Goal: Task Accomplishment & Management: Use online tool/utility

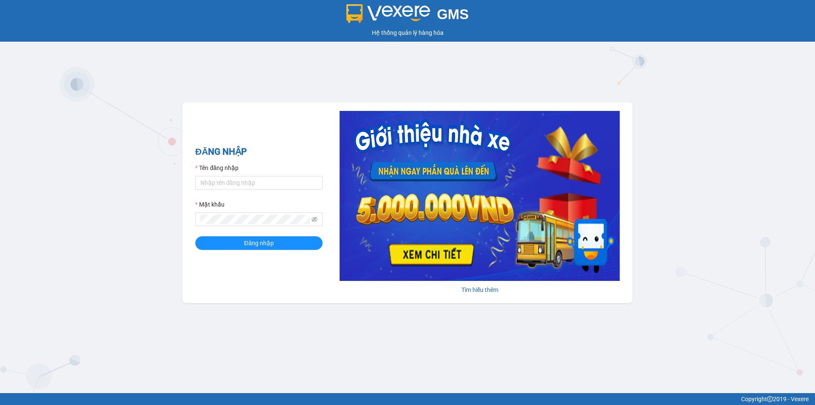
click at [253, 173] on div "Tên đăng nhập" at bounding box center [258, 169] width 127 height 13
drag, startPoint x: 252, startPoint y: 178, endPoint x: 250, endPoint y: 189, distance: 10.9
click at [252, 181] on input "Tên đăng nhập" at bounding box center [258, 183] width 127 height 14
type input "thanhtra.tankimchi"
click at [195, 236] on button "Đăng nhập" at bounding box center [258, 243] width 127 height 14
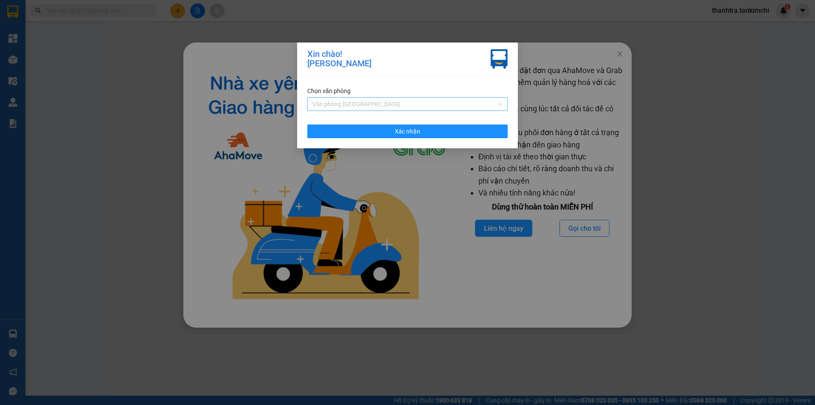
click at [344, 105] on span "Văn phòng [GEOGRAPHIC_DATA]" at bounding box center [407, 104] width 190 height 13
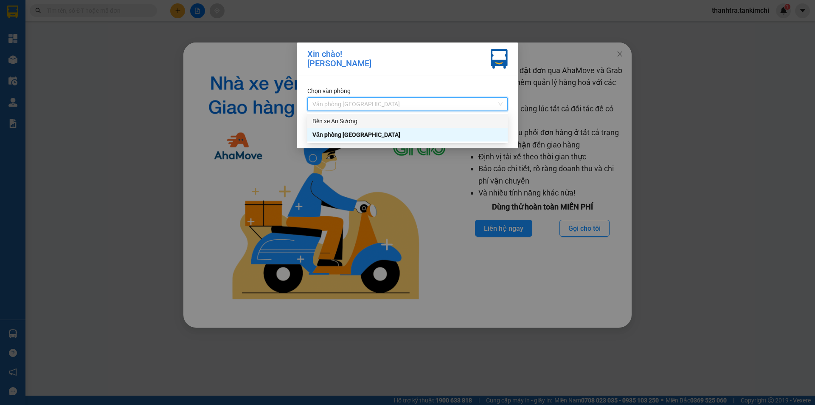
click at [358, 124] on div "Bến xe An Sương" at bounding box center [407, 120] width 190 height 9
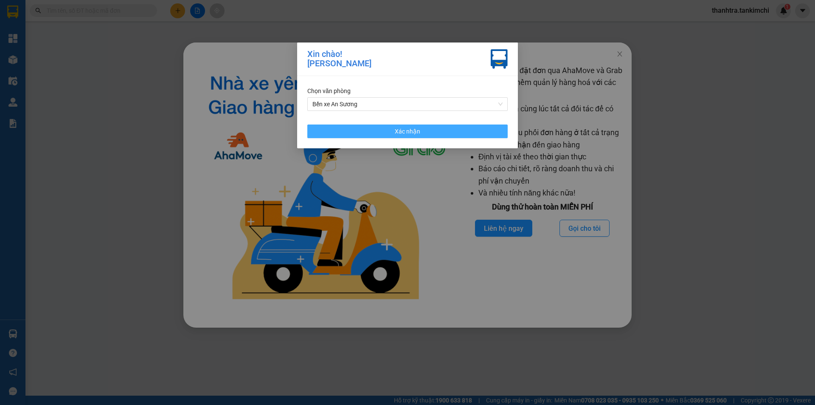
click at [359, 133] on button "Xác nhận" at bounding box center [407, 131] width 200 height 14
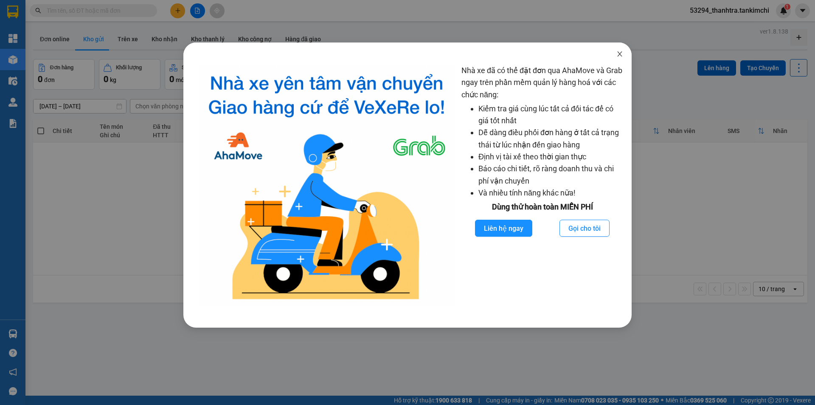
click at [623, 59] on span "Close" at bounding box center [620, 54] width 24 height 24
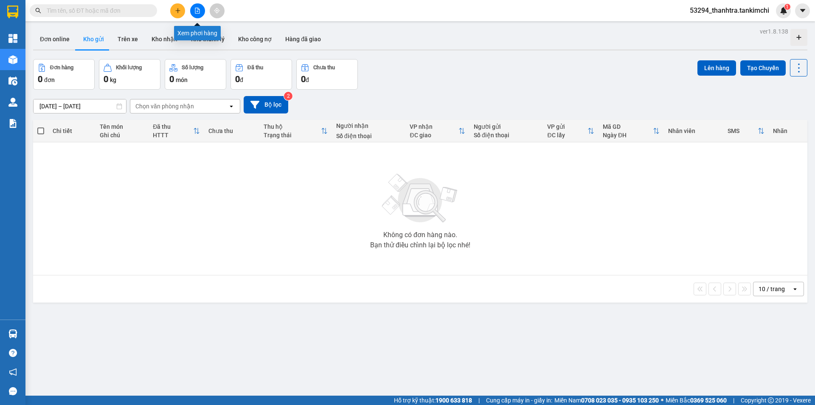
click at [194, 6] on button at bounding box center [197, 10] width 15 height 15
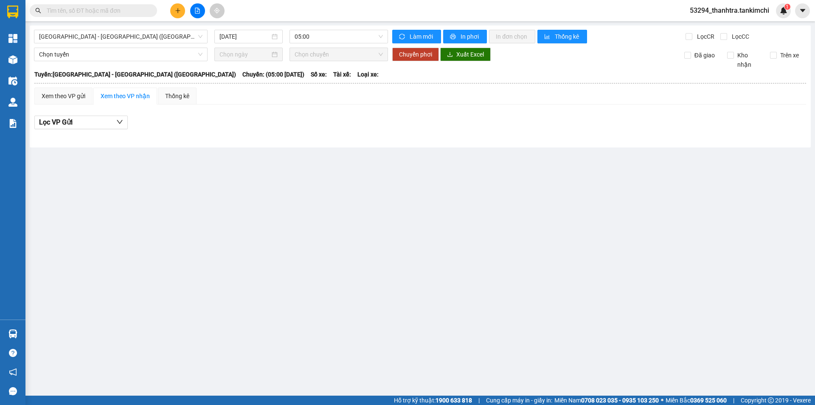
drag, startPoint x: 168, startPoint y: 39, endPoint x: 165, endPoint y: 43, distance: 5.1
click at [167, 41] on span "[GEOGRAPHIC_DATA] - [GEOGRAPHIC_DATA] ([GEOGRAPHIC_DATA])" at bounding box center [120, 36] width 163 height 13
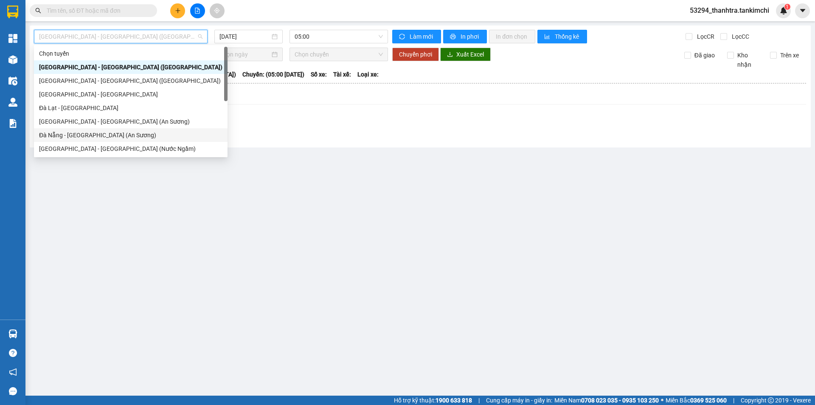
drag, startPoint x: 72, startPoint y: 135, endPoint x: 78, endPoint y: 132, distance: 5.9
click at [74, 135] on div "Đà Nẵng - [GEOGRAPHIC_DATA] (An Sương)" at bounding box center [130, 134] width 183 height 9
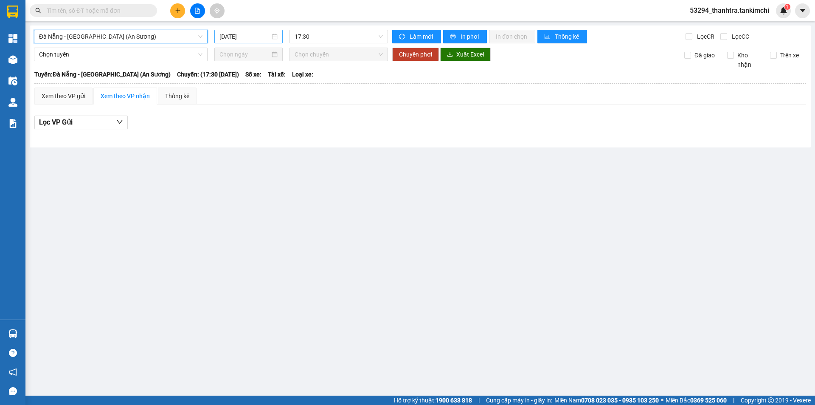
click at [257, 37] on input "[DATE]" at bounding box center [244, 36] width 51 height 9
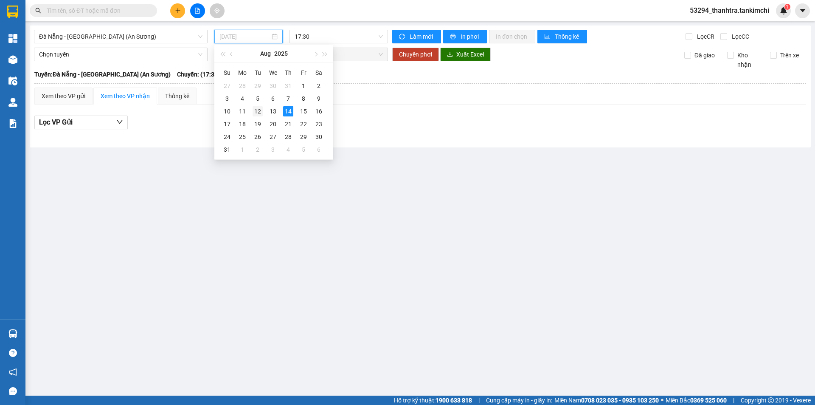
click at [254, 111] on div "12" at bounding box center [258, 111] width 10 height 10
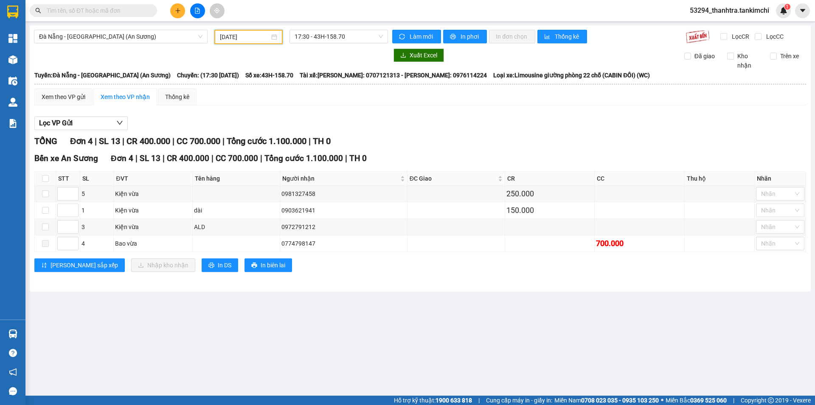
click at [257, 39] on input "[DATE]" at bounding box center [245, 36] width 50 height 9
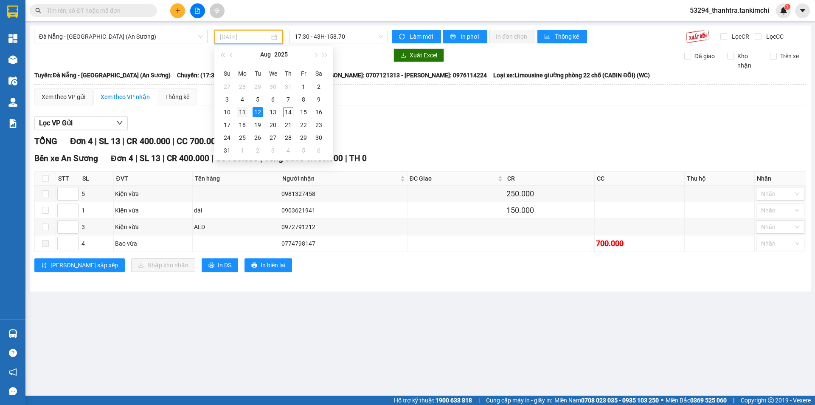
click at [241, 108] on div "11" at bounding box center [242, 112] width 10 height 10
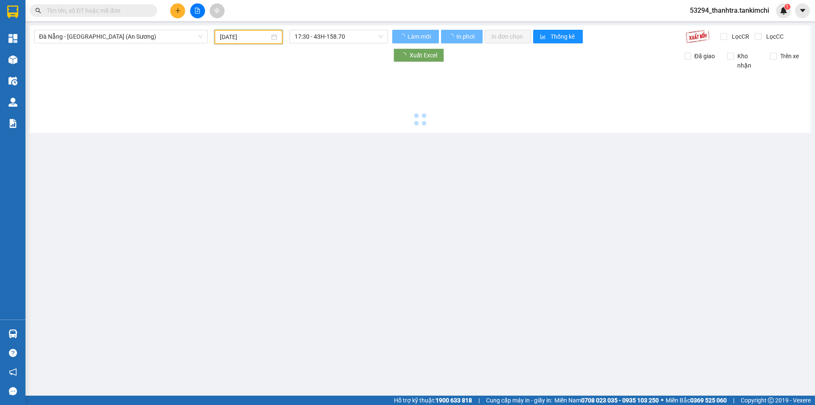
type input "[DATE]"
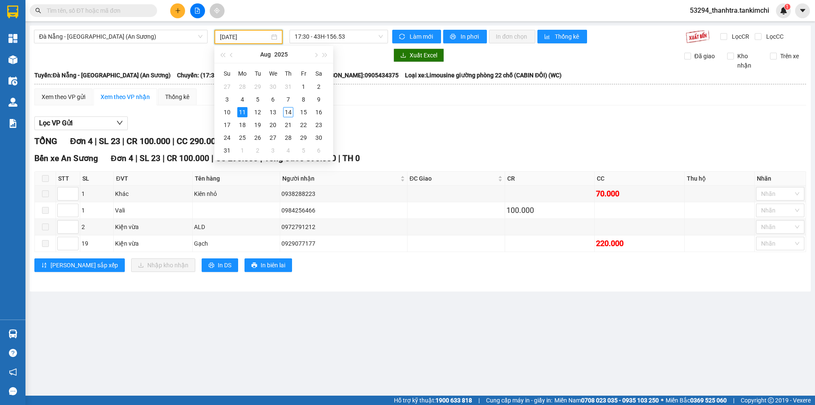
drag, startPoint x: 132, startPoint y: 7, endPoint x: 162, endPoint y: 6, distance: 29.3
click at [133, 6] on input "text" at bounding box center [97, 10] width 100 height 9
